Goal: Use online tool/utility: Use online tool/utility

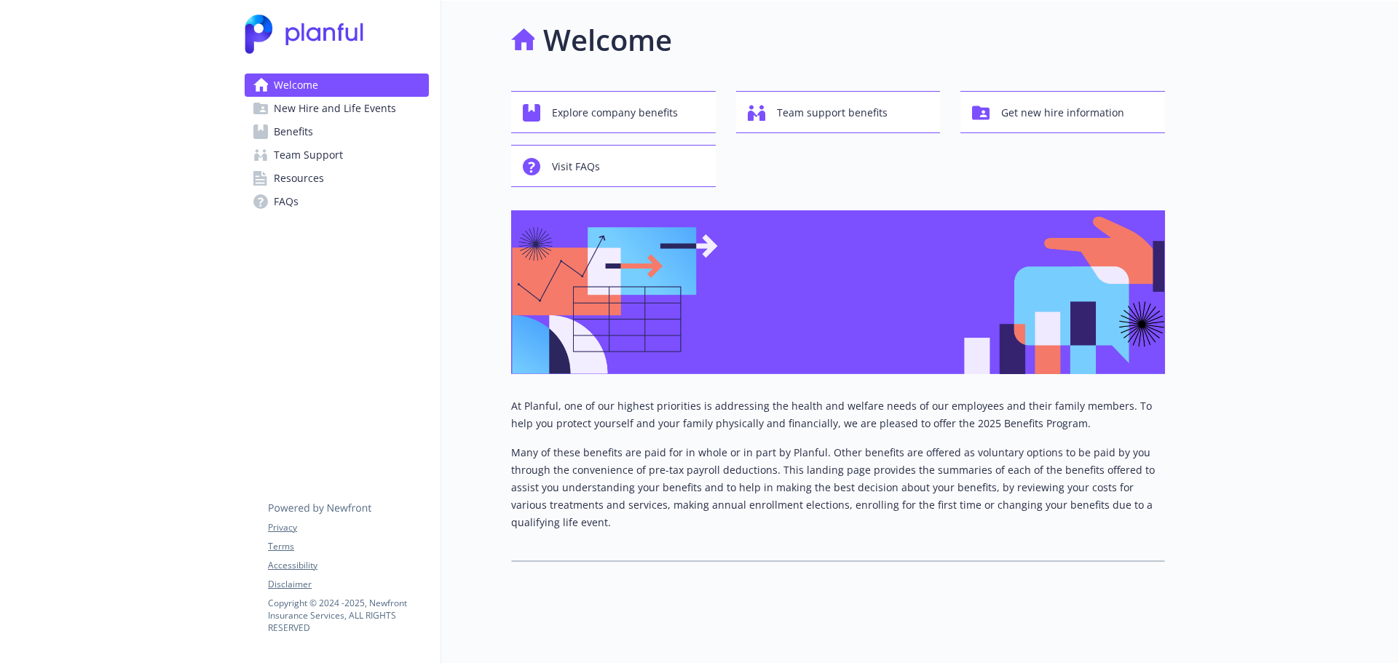
click at [350, 136] on link "Benefits" at bounding box center [337, 131] width 184 height 23
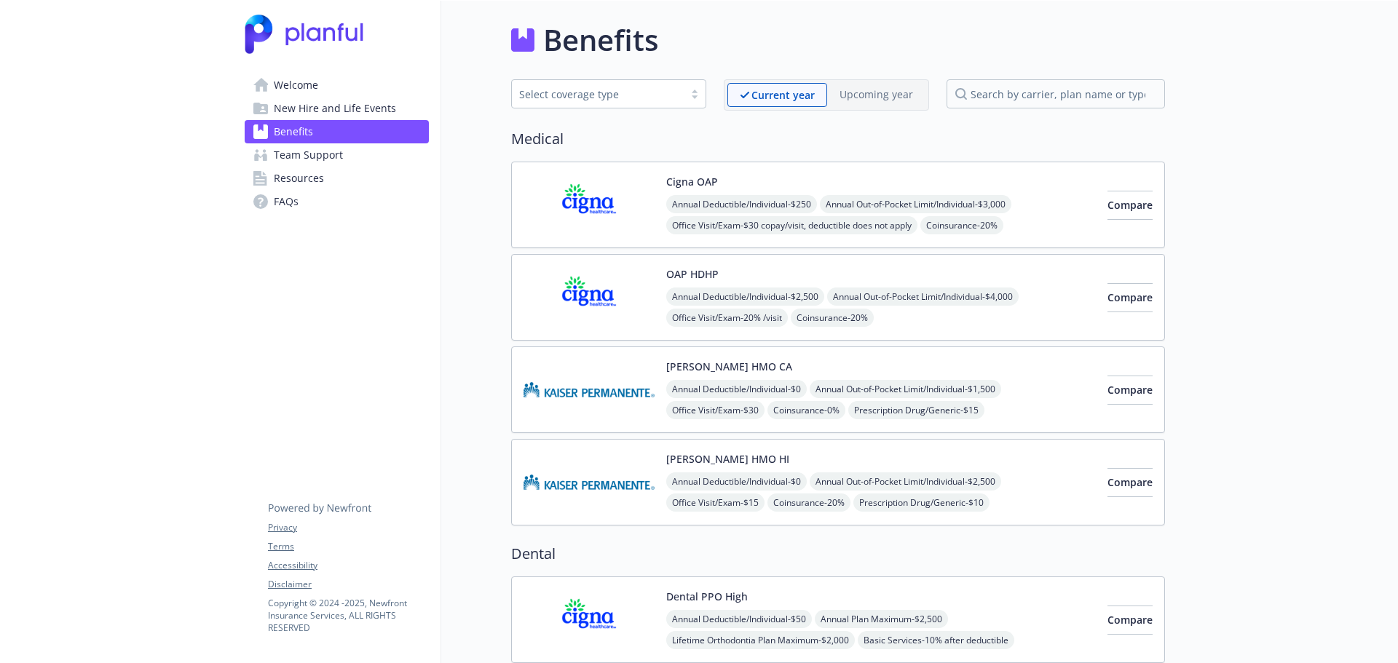
click at [837, 273] on div "OAP HDHP Annual Deductible/Individual - $2,500 Annual Out-of-Pocket Limit/Indiv…" at bounding box center [880, 297] width 429 height 62
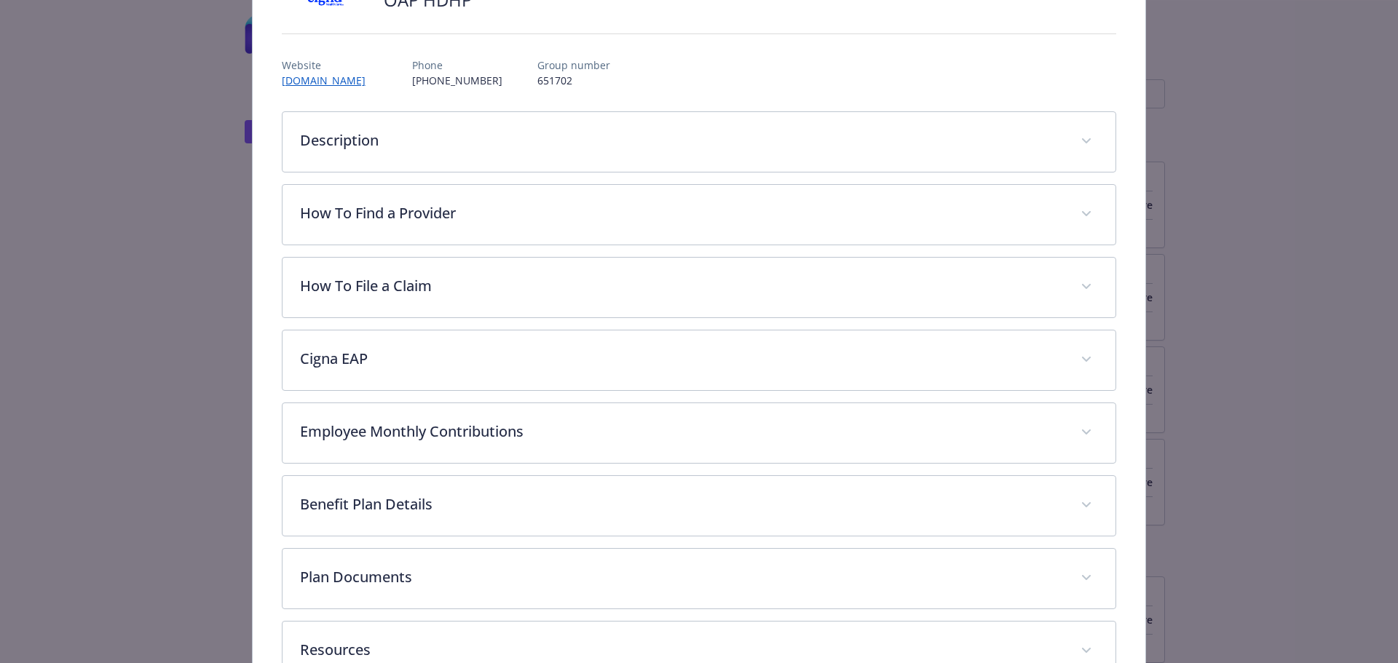
scroll to position [235, 0]
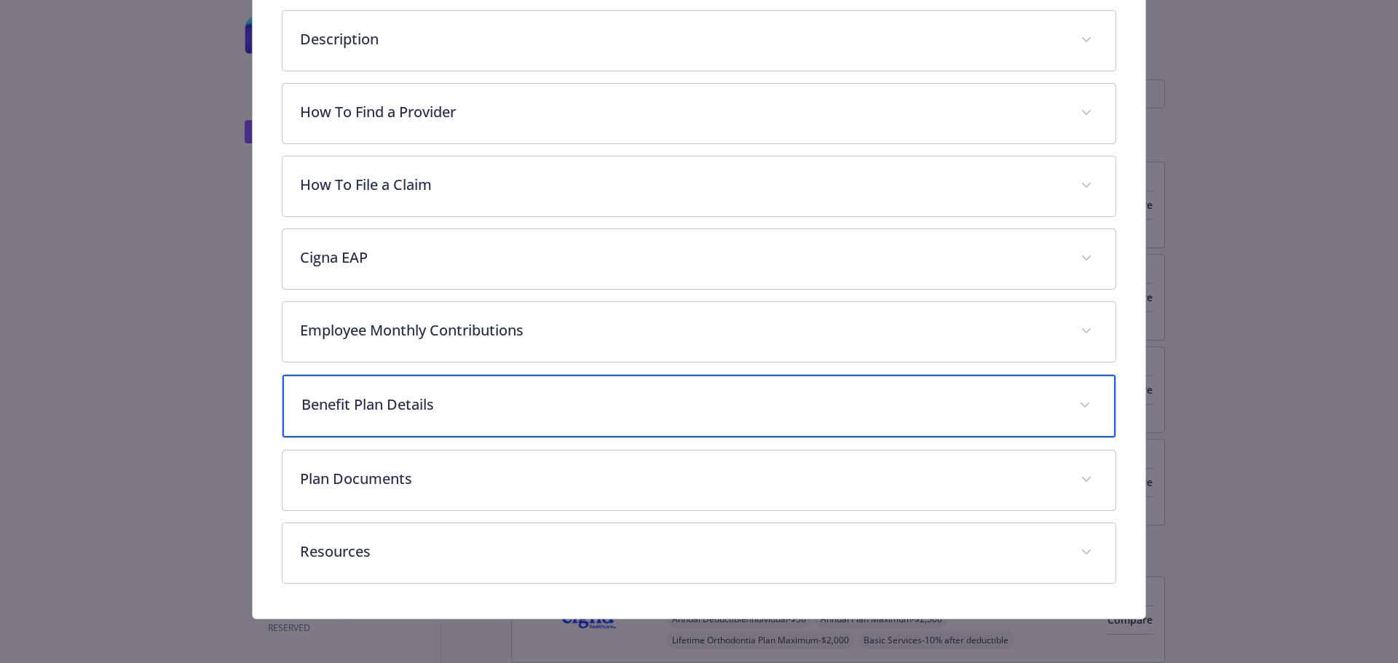
click at [664, 413] on p "Benefit Plan Details" at bounding box center [681, 405] width 761 height 22
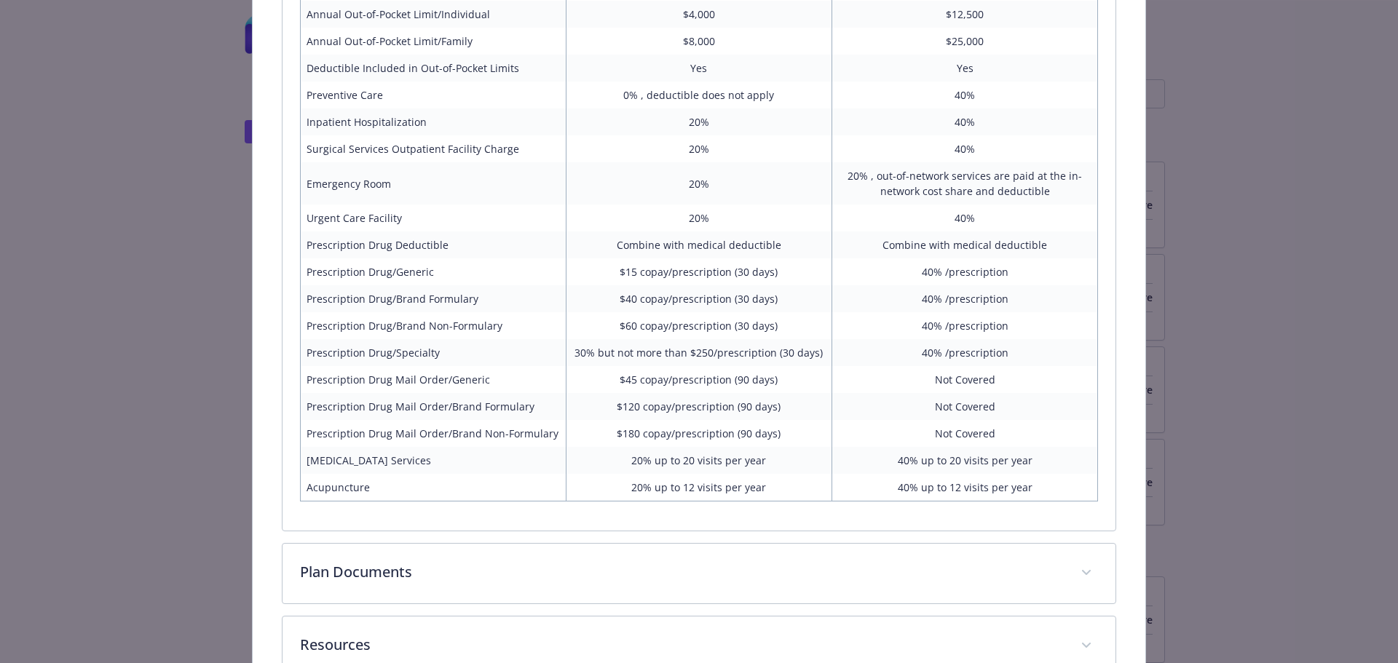
scroll to position [940, 0]
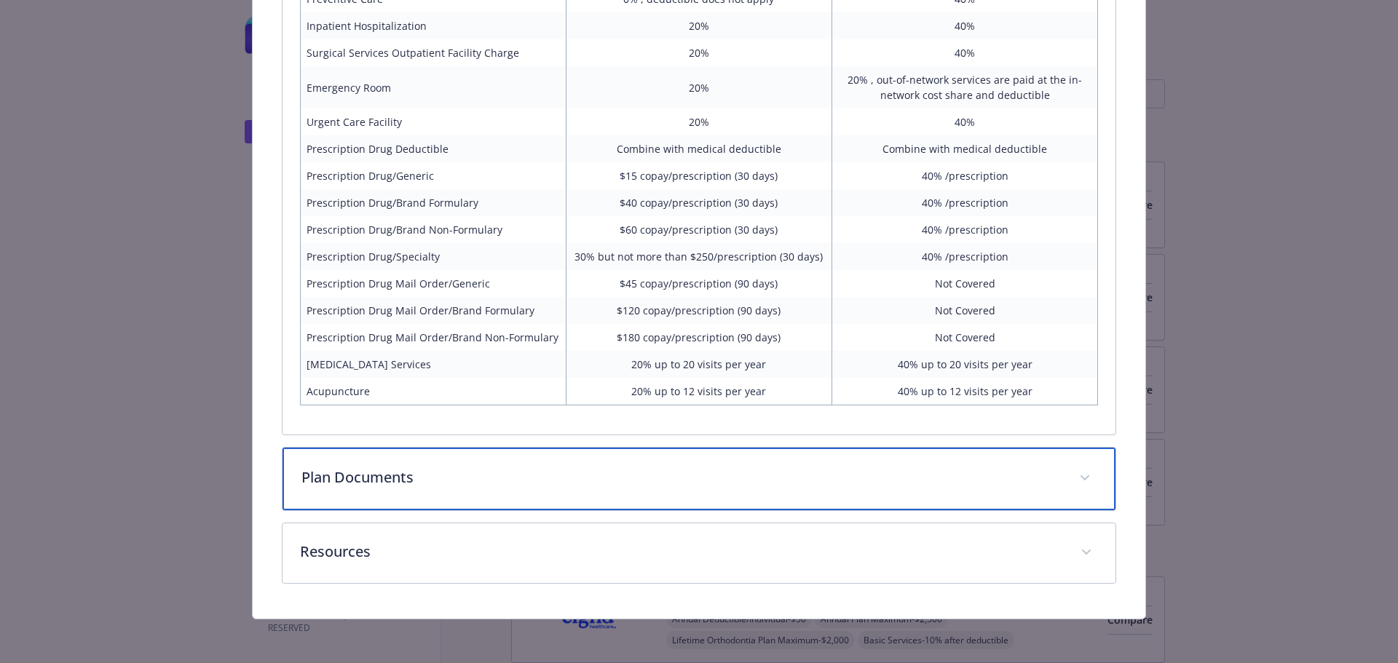
click at [793, 480] on p "Plan Documents" at bounding box center [681, 478] width 761 height 22
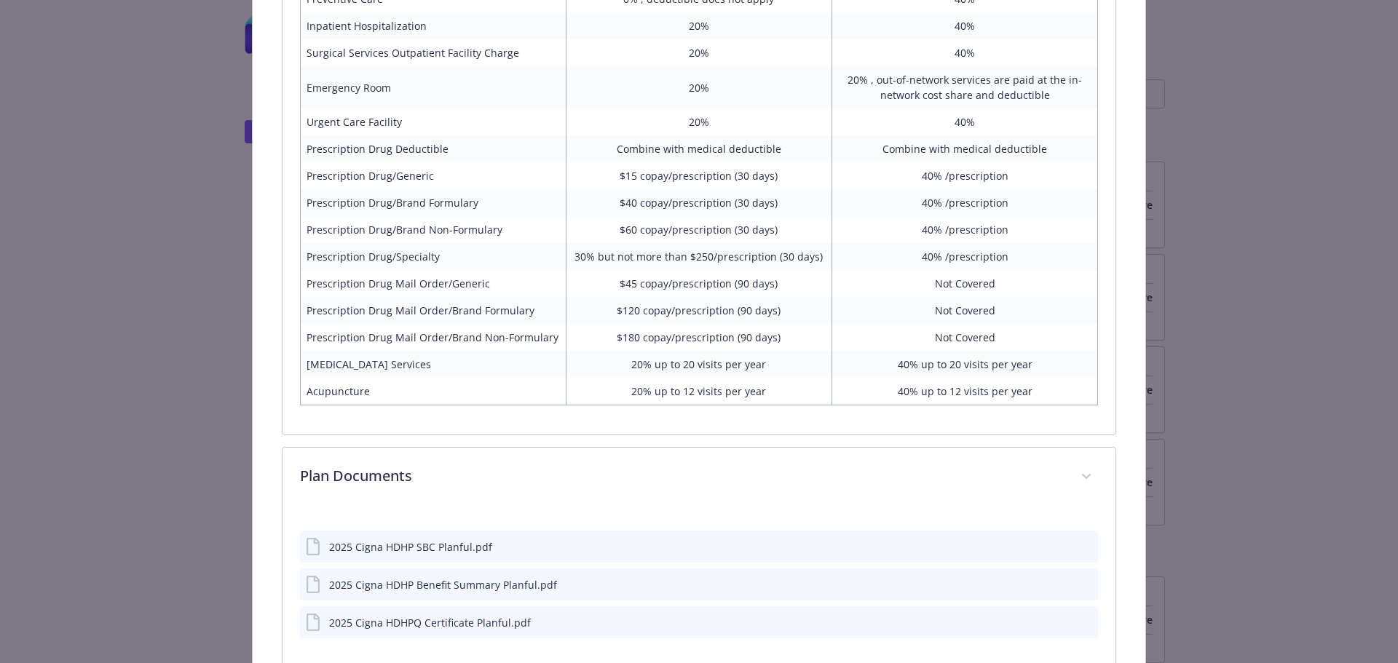
click at [1077, 585] on icon "preview file" at bounding box center [1083, 584] width 13 height 10
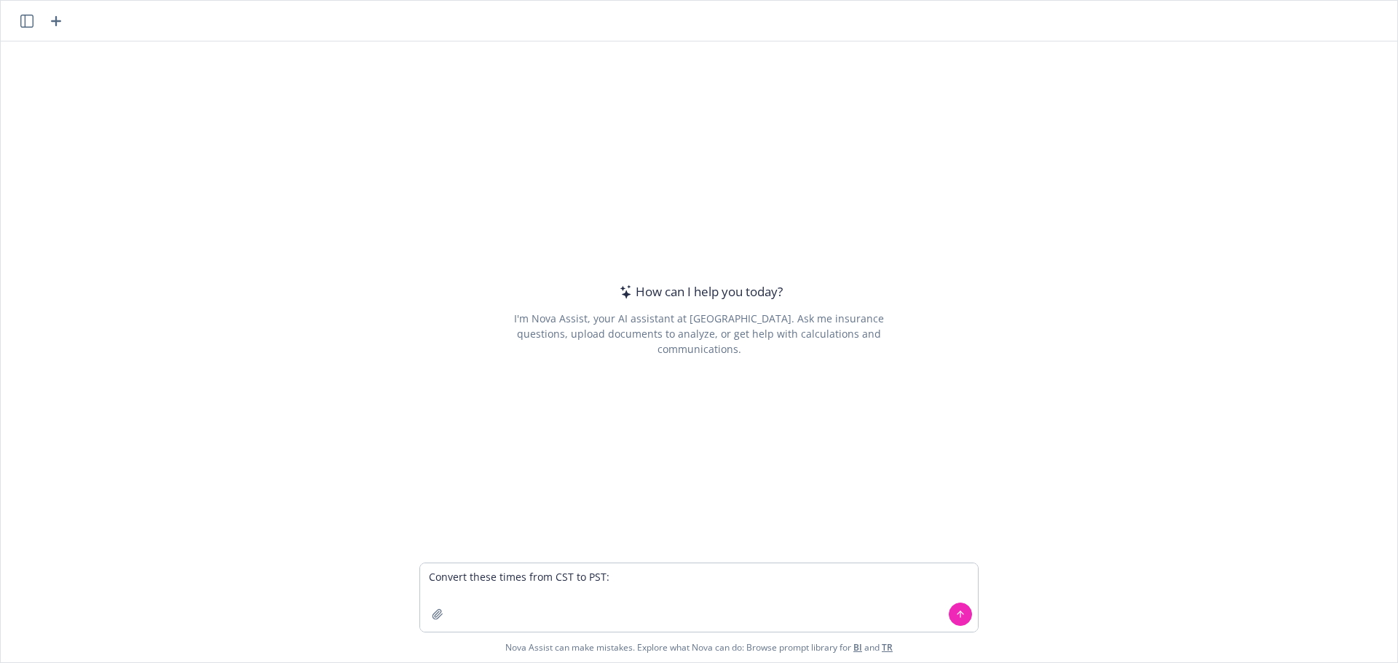
type textarea "Convert these times from CST to PST: 9:30am – 10:30 am cst; 12pm - 1:30 pm cst;…"
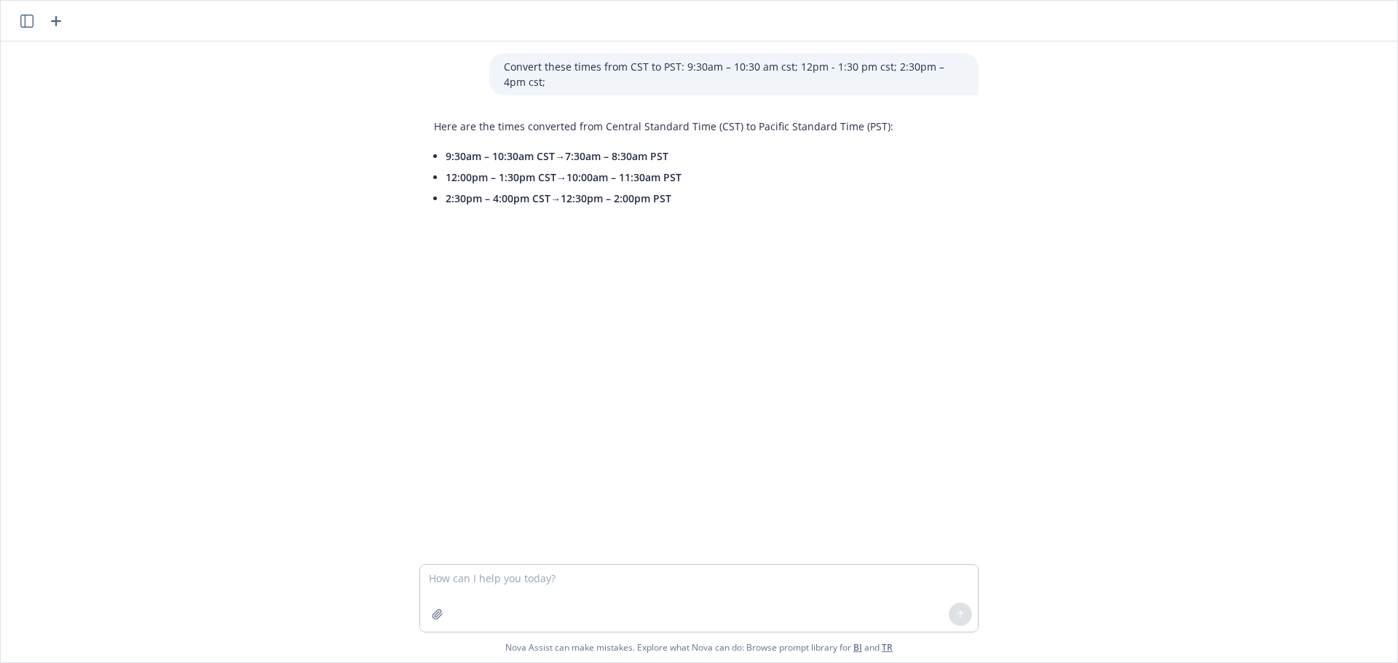
click at [682, 202] on li "2:30pm – 4:00pm CST → 12:30pm – 2:00pm PST" at bounding box center [669, 198] width 448 height 21
drag, startPoint x: 675, startPoint y: 202, endPoint x: 598, endPoint y: 197, distance: 78.1
click at [598, 197] on li "2:30pm – 4:00pm CST → 12:30pm – 2:00pm PST" at bounding box center [669, 198] width 448 height 21
click at [598, 197] on span "12:30pm – 2:00pm PST" at bounding box center [615, 198] width 111 height 14
drag, startPoint x: 678, startPoint y: 155, endPoint x: 577, endPoint y: 164, distance: 101.6
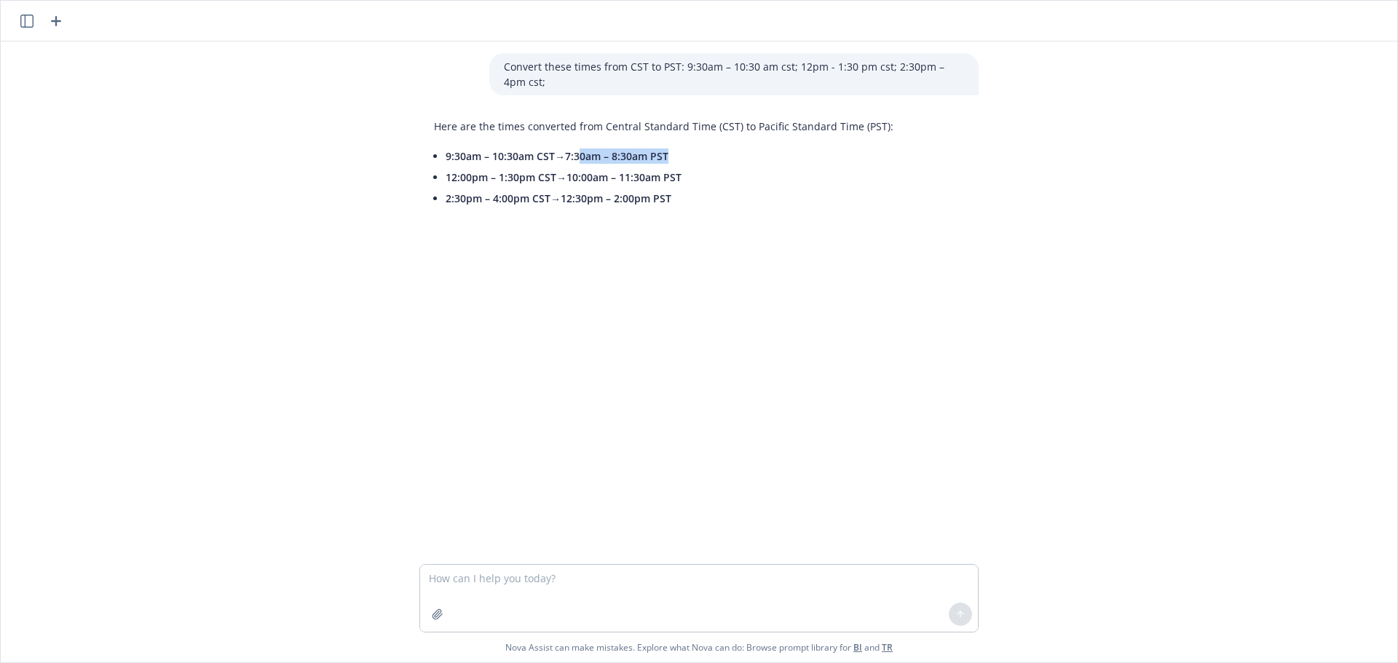
click at [577, 164] on li "9:30am – 10:30am CST → 7:30am – 8:30am PST" at bounding box center [669, 156] width 448 height 21
click at [587, 163] on li "9:30am – 10:30am CST → 7:30am – 8:30am PST" at bounding box center [669, 156] width 448 height 21
drag, startPoint x: 686, startPoint y: 178, endPoint x: 565, endPoint y: 184, distance: 121.7
click at [565, 184] on li "12:00pm – 1:30pm CST → 10:00am – 11:30am PST" at bounding box center [669, 177] width 448 height 21
copy span "10:00am – 11:30am PST"
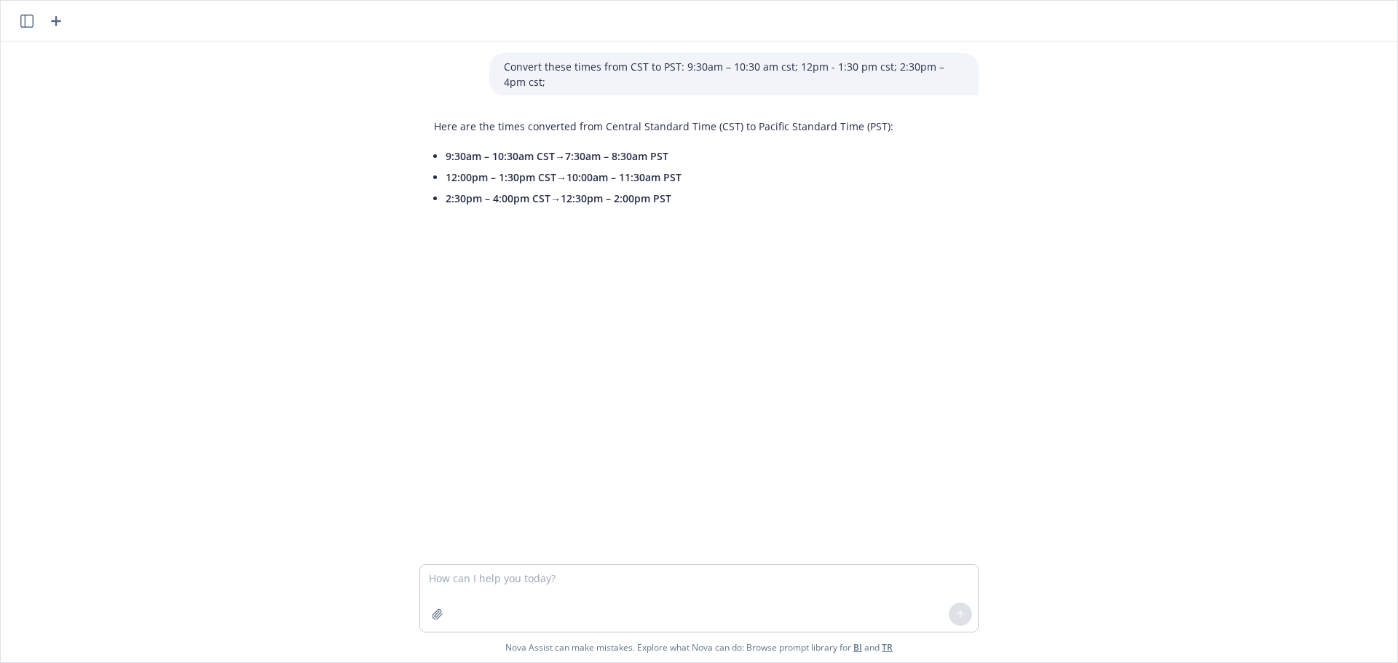
click at [553, 181] on li "12:00pm – 1:30pm CST → 10:00am – 11:30am PST" at bounding box center [669, 177] width 448 height 21
drag, startPoint x: 553, startPoint y: 178, endPoint x: 440, endPoint y: 179, distance: 113.6
click at [445, 179] on li "12:00pm – 1:30pm CST → 10:00am – 11:30am PST" at bounding box center [669, 177] width 448 height 21
copy li "12:00pm – 1:30pm CST"
